Goal: Transaction & Acquisition: Purchase product/service

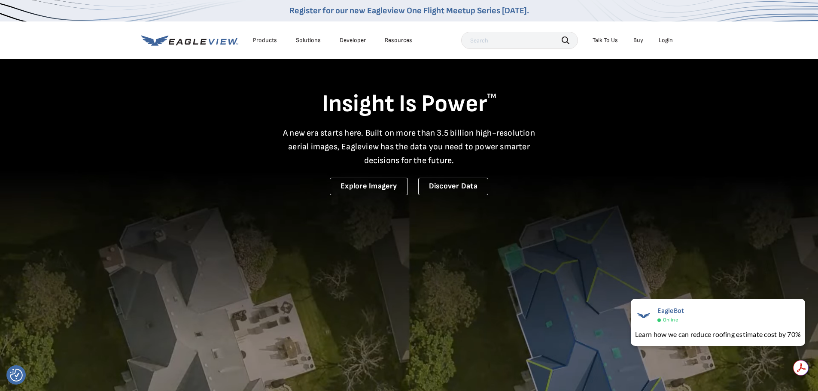
click at [654, 34] on ul "Talk To Us Buy Login" at bounding box center [633, 40] width 89 height 13
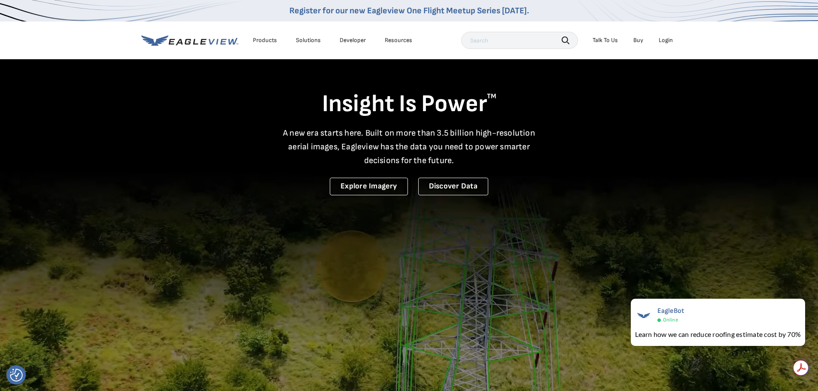
click at [663, 37] on div "Login" at bounding box center [666, 41] width 14 height 8
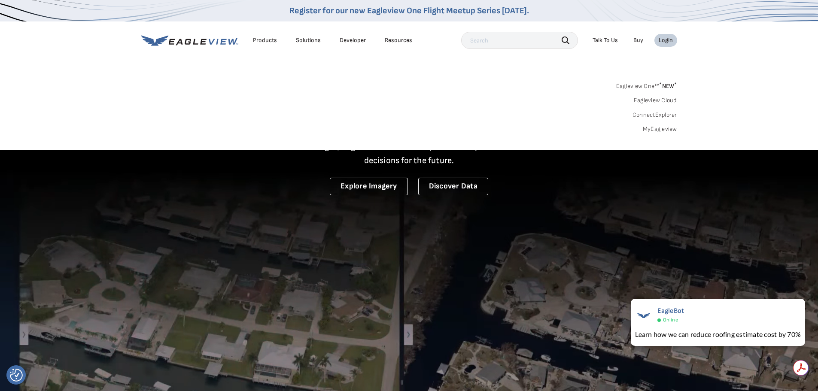
click at [649, 130] on link "MyEagleview" at bounding box center [660, 129] width 34 height 8
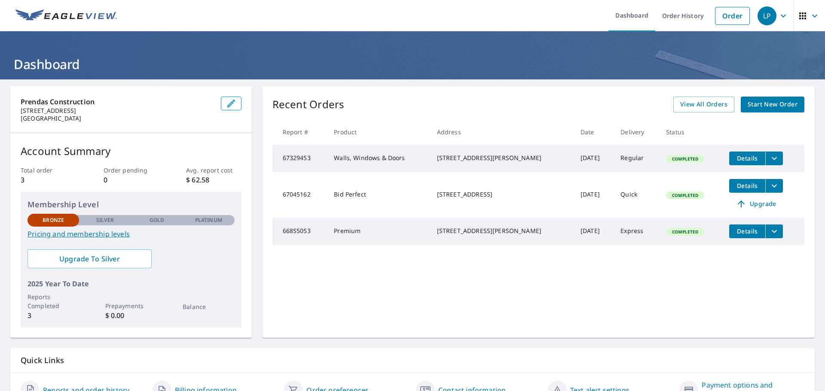
click at [209, 221] on p "Platinum" at bounding box center [208, 221] width 27 height 8
click at [750, 102] on span "Start New Order" at bounding box center [773, 104] width 50 height 11
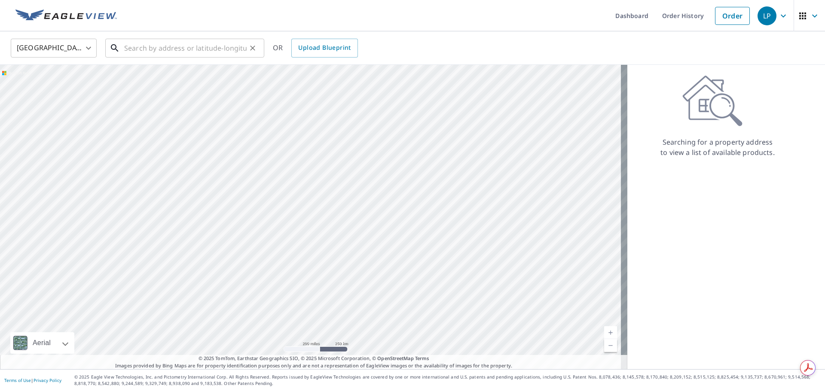
click at [203, 48] on input "text" at bounding box center [185, 48] width 122 height 24
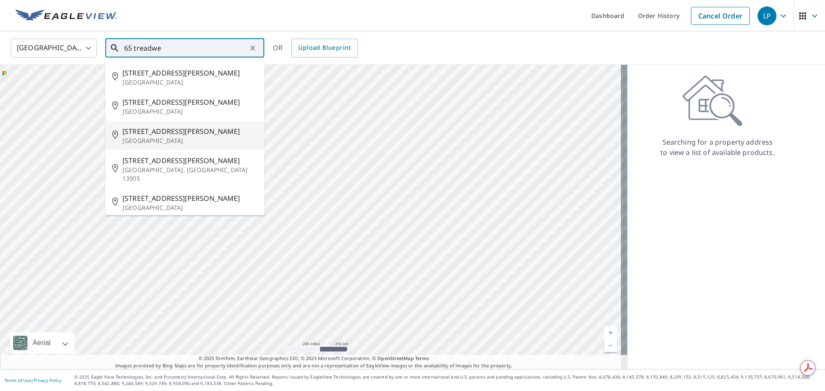
click at [150, 125] on li "65 Treadwell Ave Madison, NJ 07940" at bounding box center [184, 135] width 159 height 29
type input "65 Treadwell Ave Madison, NJ 07940"
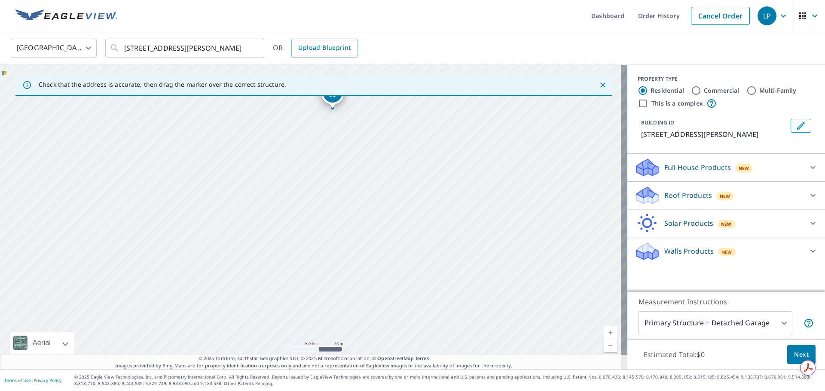
drag, startPoint x: 344, startPoint y: 306, endPoint x: 378, endPoint y: 224, distance: 88.2
click at [378, 224] on div "65 Treadwell Ave Madison, NJ 07940" at bounding box center [313, 217] width 627 height 305
drag, startPoint x: 379, startPoint y: 250, endPoint x: 381, endPoint y: 243, distance: 7.5
click at [381, 254] on div "65 Treadwell Ave Madison, NJ 07940" at bounding box center [313, 217] width 627 height 305
drag, startPoint x: 469, startPoint y: 231, endPoint x: 340, endPoint y: 111, distance: 175.7
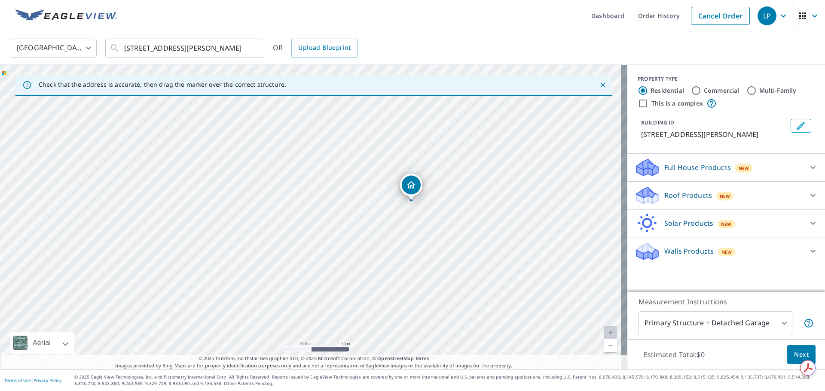
click at [340, 111] on div "65 Treadwell Ave Madison, NJ 07940" at bounding box center [313, 217] width 627 height 305
drag, startPoint x: 507, startPoint y: 171, endPoint x: 483, endPoint y: 150, distance: 31.4
click at [483, 150] on div "65 Treadwell Ave Madison, NJ 07940" at bounding box center [313, 217] width 627 height 305
click at [699, 194] on p "Roof Products" at bounding box center [688, 195] width 48 height 10
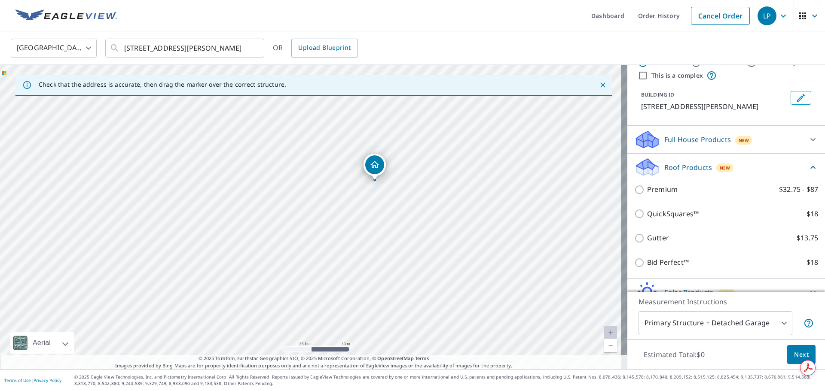
scroll to position [43, 0]
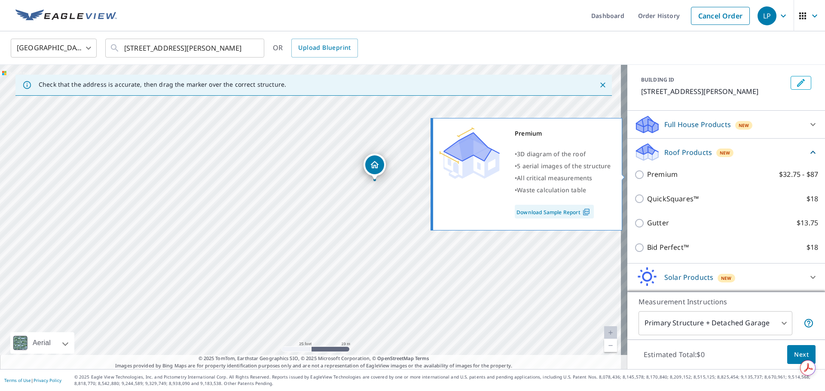
click at [654, 175] on p "Premium" at bounding box center [662, 174] width 31 height 11
click at [647, 175] on input "Premium $32.75 - $87" at bounding box center [640, 175] width 13 height 10
checkbox input "true"
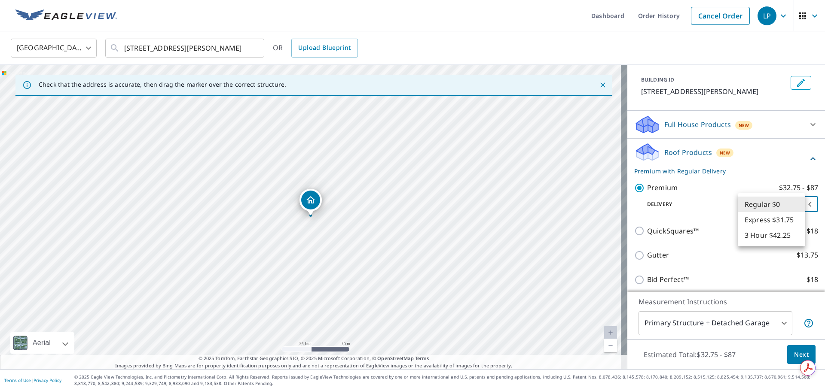
click at [768, 202] on body "LP LP Dashboard Order History Cancel Order LP United States US ​ 65 Treadwell A…" at bounding box center [412, 195] width 825 height 391
click at [766, 237] on li "3 Hour $42.25" at bounding box center [771, 235] width 67 height 15
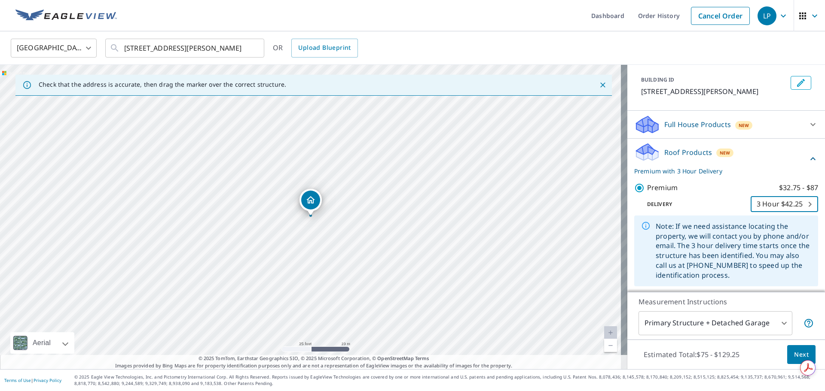
click at [765, 201] on body "LP LP Dashboard Order History Cancel Order LP United States US ​ 65 Treadwell A…" at bounding box center [412, 195] width 825 height 391
click at [765, 173] on li "Regular $0" at bounding box center [771, 173] width 67 height 15
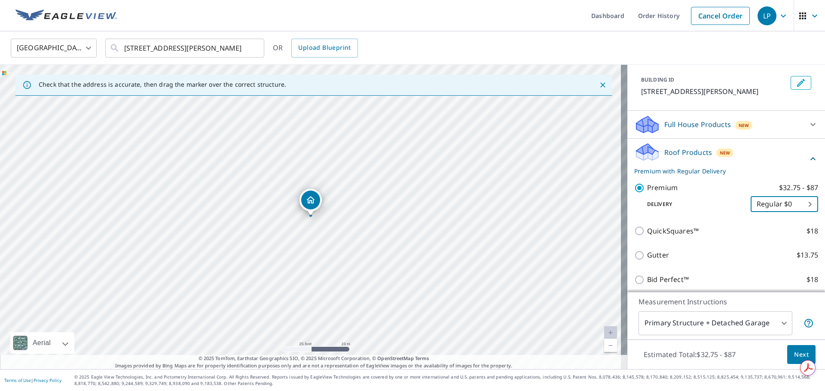
click at [794, 208] on body "LP LP Dashboard Order History Cancel Order LP United States US ​ 65 Treadwell A…" at bounding box center [412, 195] width 825 height 391
click at [768, 236] on li "3 Hour $42.25" at bounding box center [771, 235] width 67 height 15
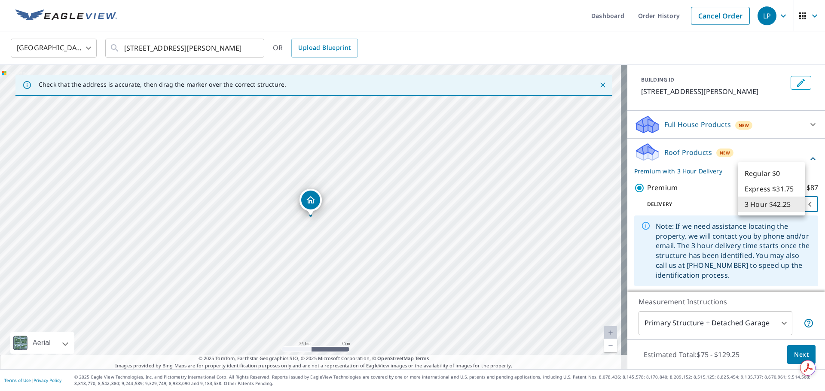
click at [776, 204] on body "LP LP Dashboard Order History Cancel Order LP United States US ​ 65 Treadwell A…" at bounding box center [412, 195] width 825 height 391
click at [774, 174] on li "Regular $0" at bounding box center [771, 173] width 67 height 15
type input "8"
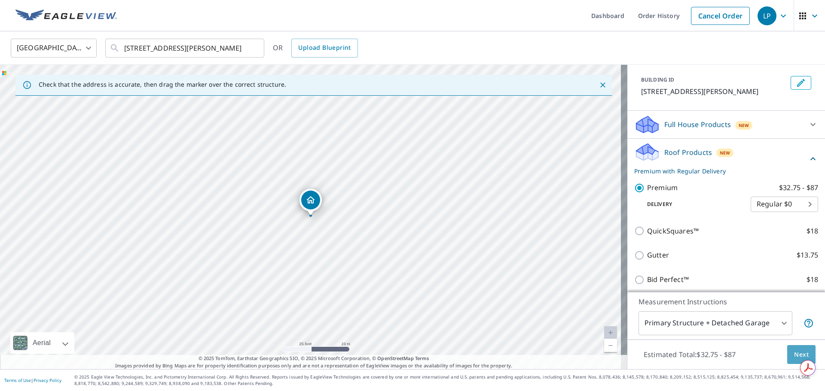
click at [801, 354] on span "Next" at bounding box center [801, 355] width 15 height 11
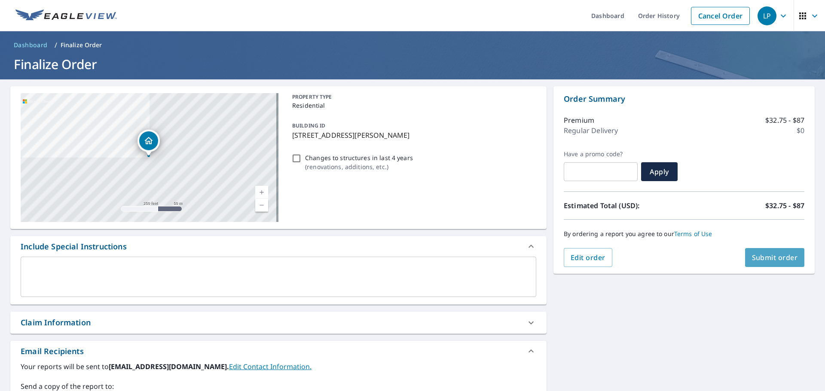
click at [777, 265] on button "Submit order" at bounding box center [775, 257] width 60 height 19
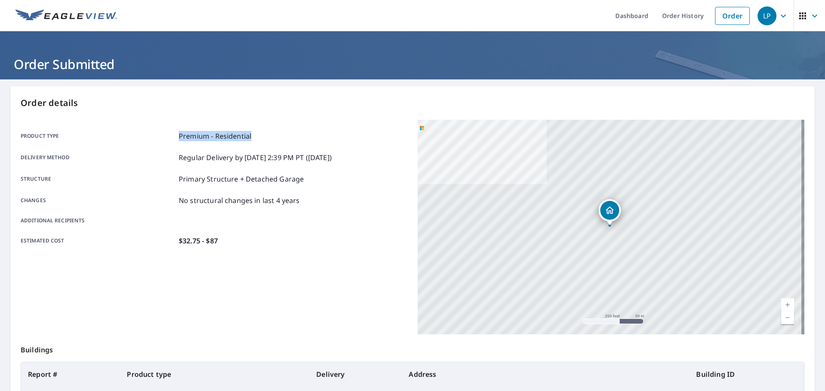
drag, startPoint x: 177, startPoint y: 135, endPoint x: 257, endPoint y: 138, distance: 80.0
click at [257, 138] on div "Product type Premium - Residential" at bounding box center [214, 136] width 387 height 10
click at [231, 131] on p "Premium - Residential" at bounding box center [215, 136] width 73 height 10
drag, startPoint x: 231, startPoint y: 131, endPoint x: 229, endPoint y: 135, distance: 4.6
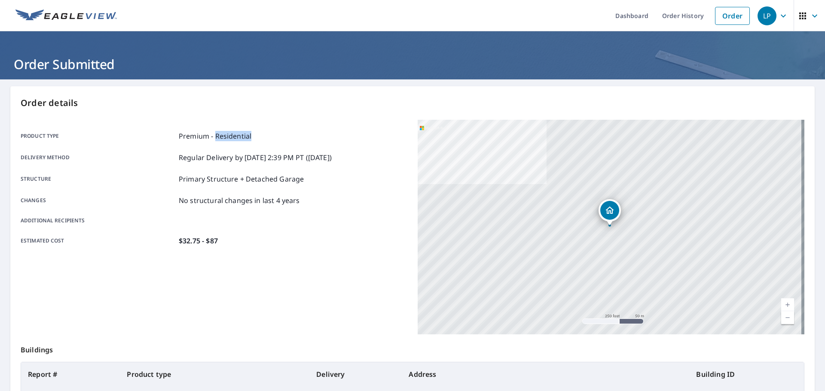
click at [230, 132] on p "Premium - Residential" at bounding box center [215, 136] width 73 height 10
click at [229, 136] on p "Premium - Residential" at bounding box center [215, 136] width 73 height 10
click at [298, 137] on div "Product type Premium - Residential" at bounding box center [214, 136] width 387 height 10
